Goal: Information Seeking & Learning: Find specific page/section

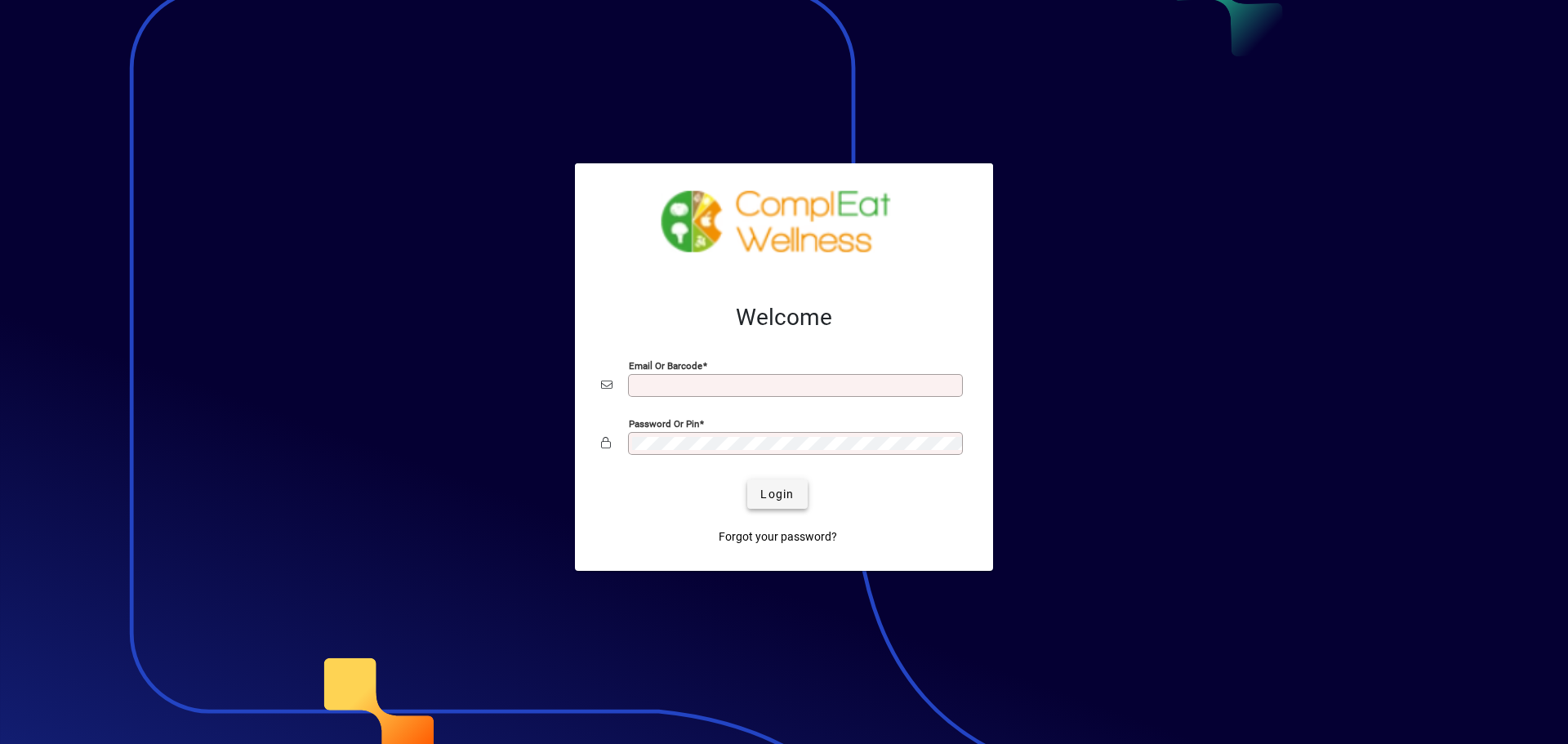
type input "**********"
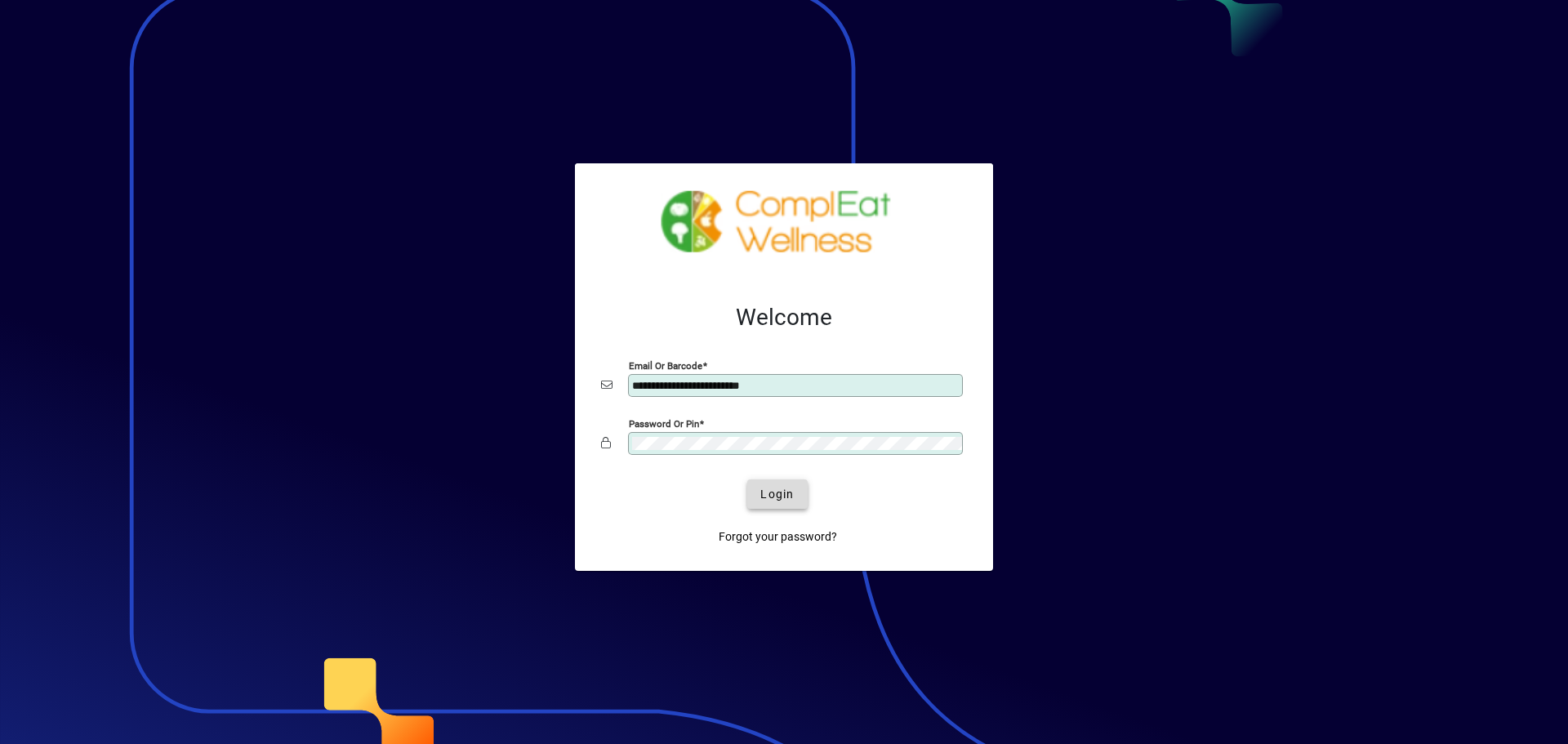
click at [758, 497] on span "submit" at bounding box center [777, 493] width 60 height 39
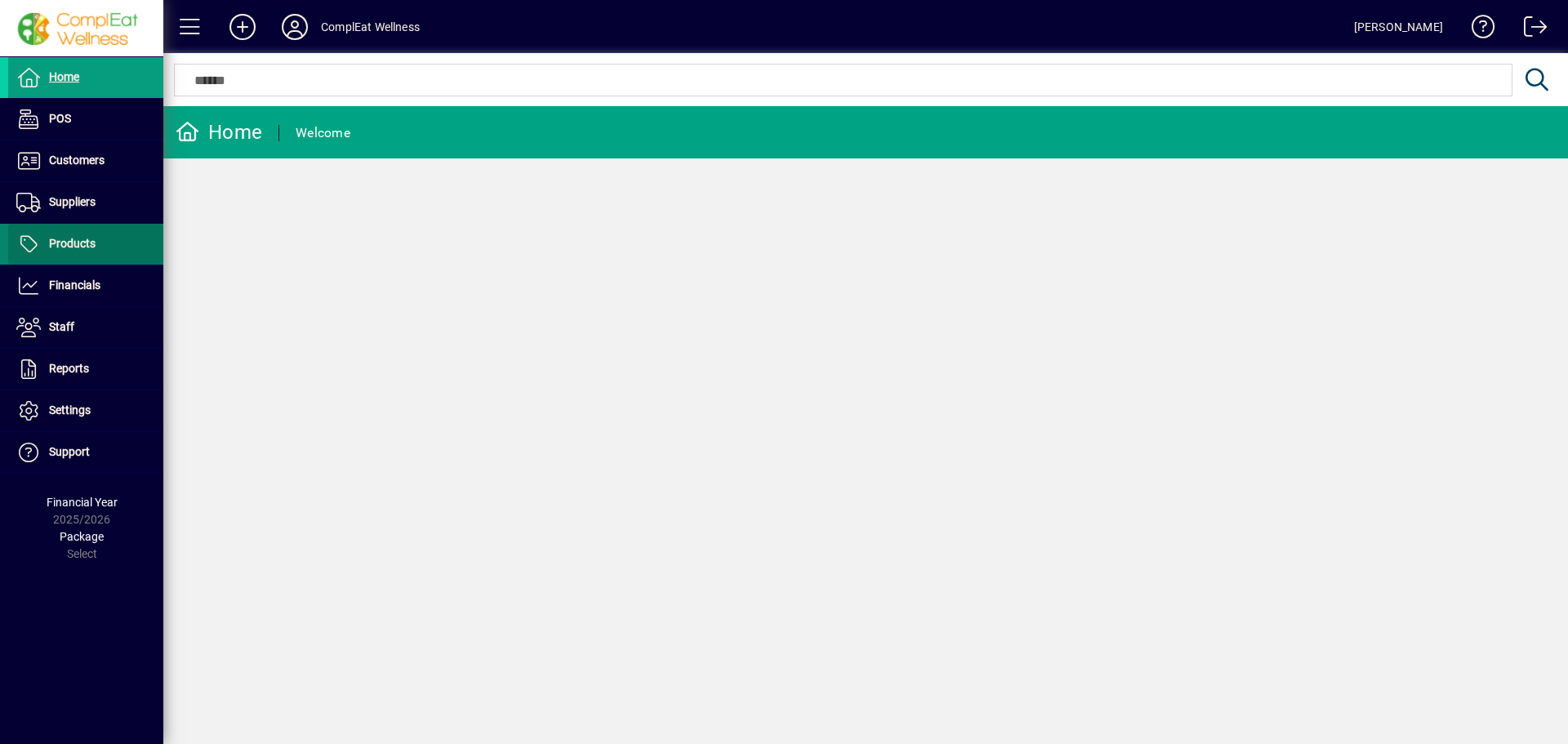
click at [94, 242] on span "Products" at bounding box center [72, 243] width 46 height 13
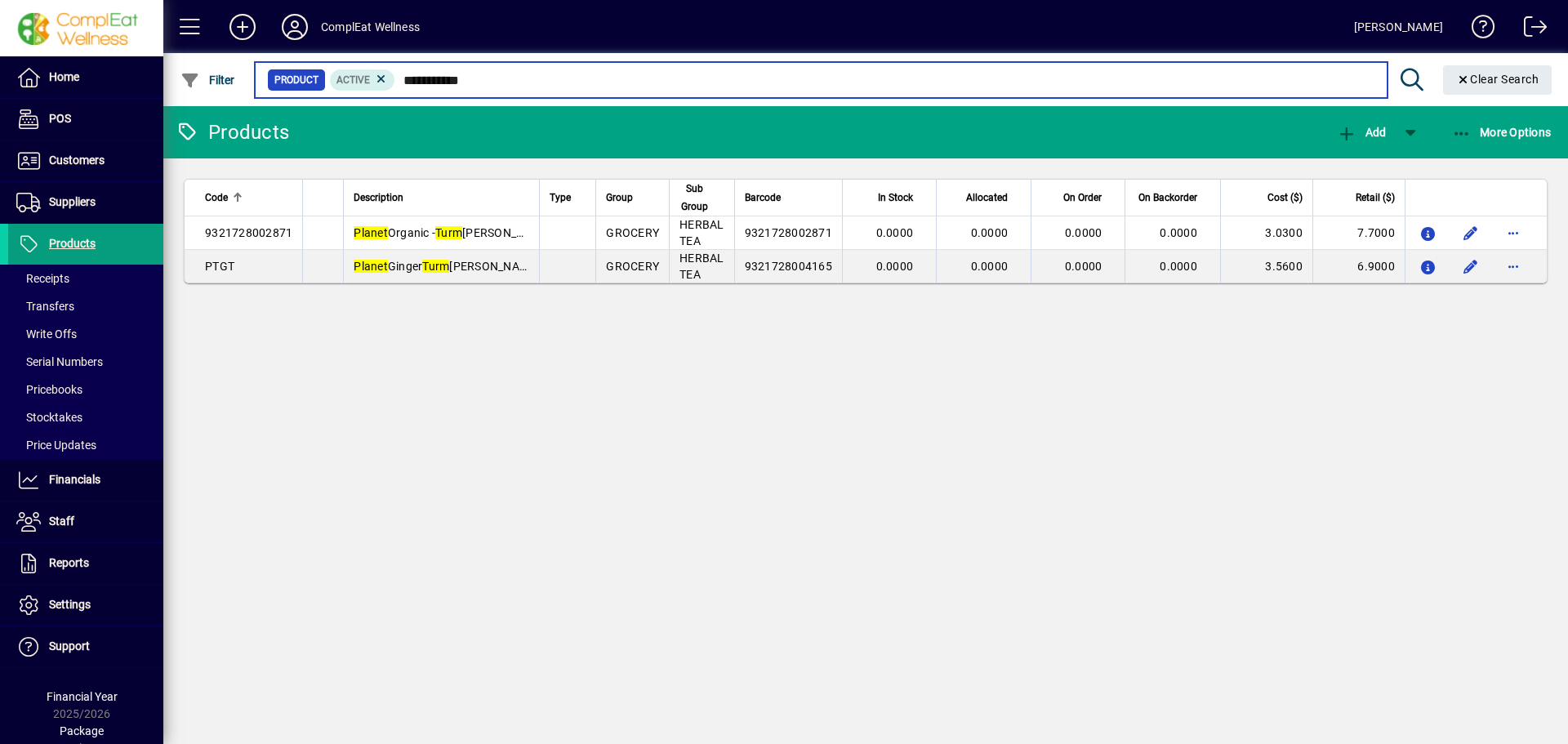
type input "**********"
